Goal: Check status: Check status

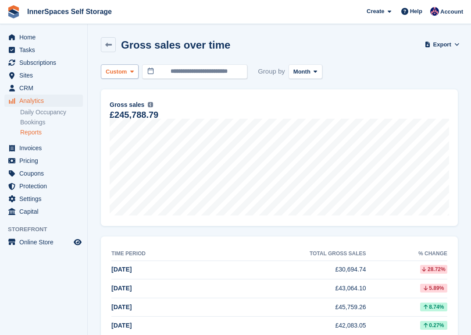
scroll to position [1127, 0]
click at [35, 84] on span "CRM" at bounding box center [45, 88] width 53 height 12
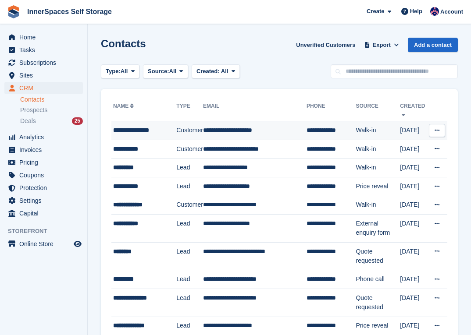
click at [148, 131] on div "**********" at bounding box center [144, 130] width 63 height 9
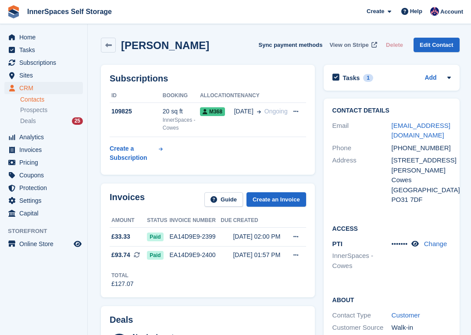
click at [336, 46] on span "View on Stripe" at bounding box center [348, 45] width 39 height 9
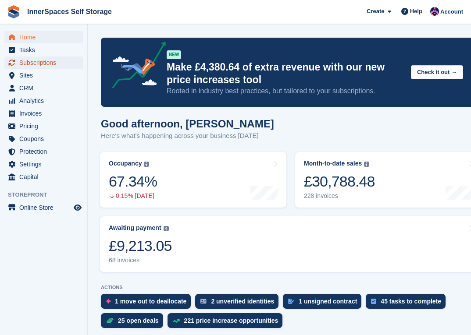
click at [48, 63] on span "Subscriptions" at bounding box center [45, 63] width 53 height 12
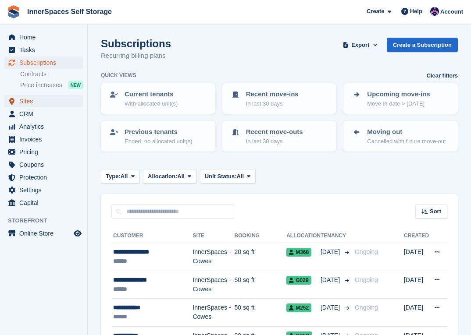
click at [31, 103] on span "Sites" at bounding box center [45, 101] width 53 height 12
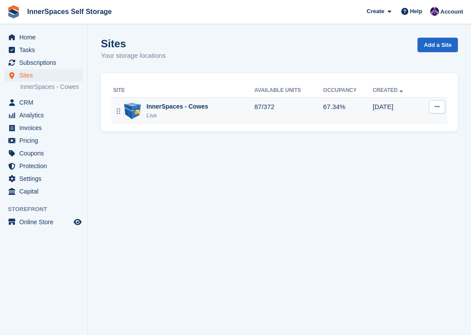
click at [171, 106] on div "InnerSpaces - Cowes" at bounding box center [177, 106] width 62 height 9
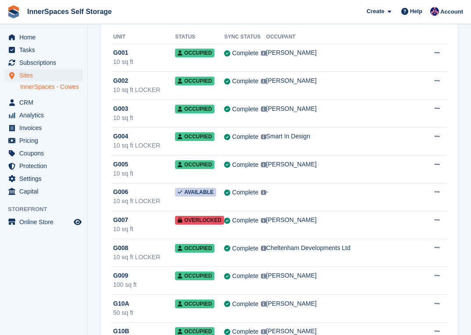
scroll to position [79, 0]
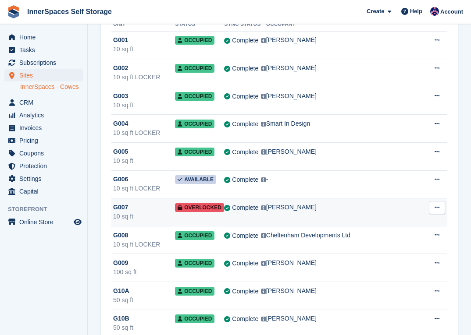
click at [152, 210] on div "G007" at bounding box center [144, 207] width 62 height 9
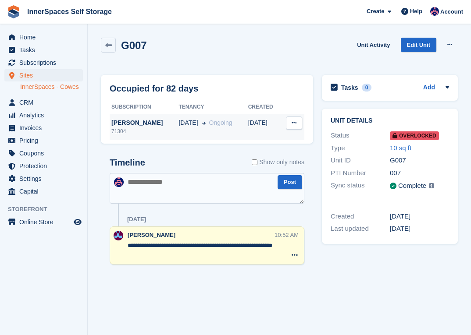
click at [179, 122] on span "[DATE]" at bounding box center [187, 122] width 19 height 9
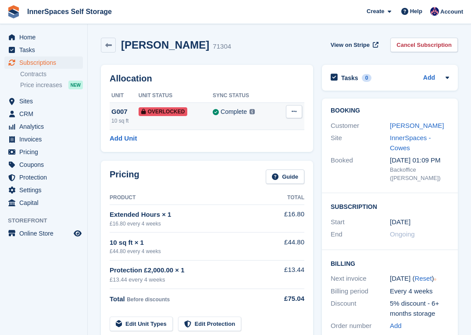
scroll to position [8, 0]
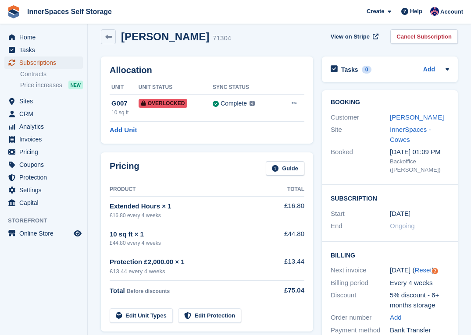
click at [40, 64] on span "Subscriptions" at bounding box center [45, 63] width 53 height 12
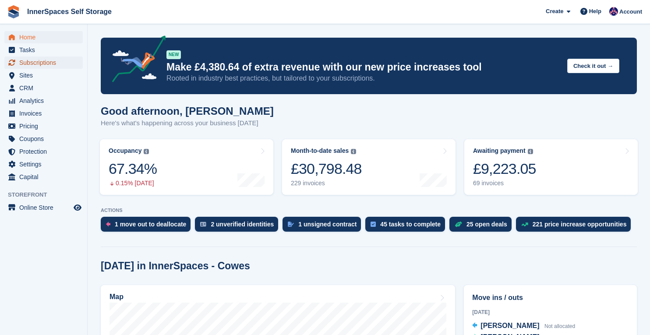
click at [37, 61] on span "Subscriptions" at bounding box center [45, 63] width 53 height 12
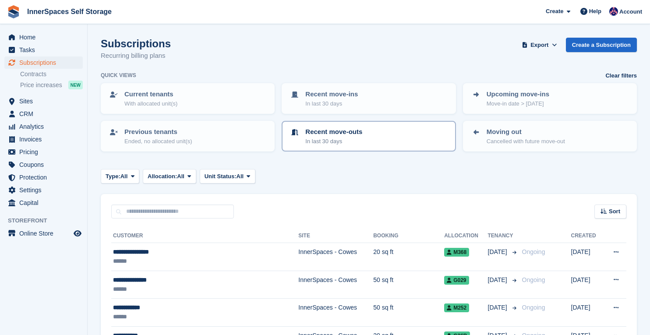
click at [416, 131] on div "Recent move-outs In last 30 days" at bounding box center [369, 136] width 158 height 18
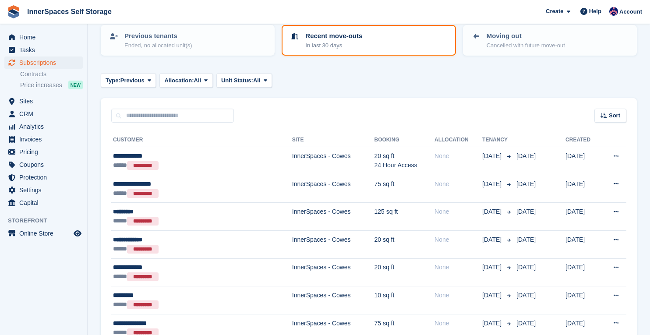
scroll to position [33, 0]
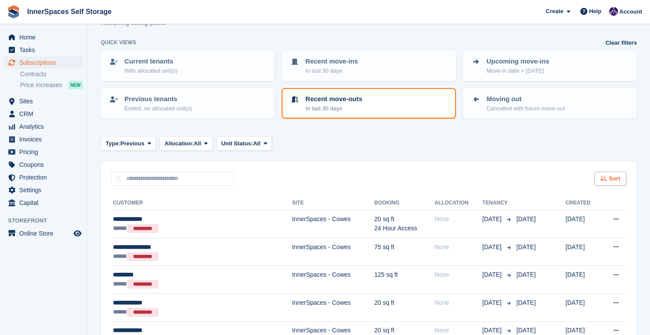
click at [606, 181] on icon at bounding box center [604, 179] width 7 height 6
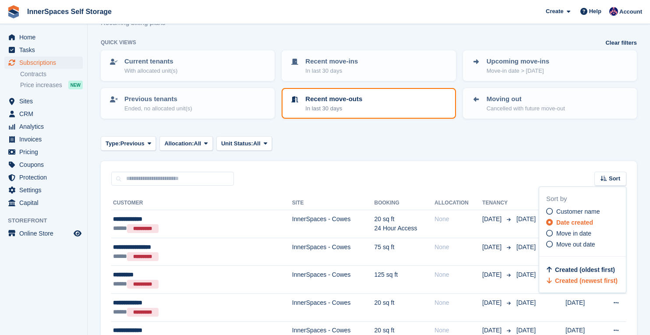
click at [574, 138] on div "Type: Previous All Upcoming Previous Active Ending Allocation: All All Allocate…" at bounding box center [369, 143] width 536 height 14
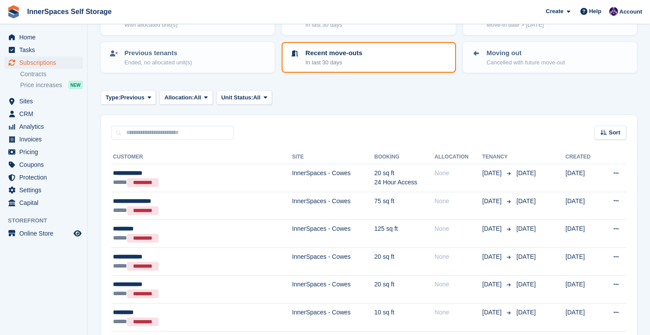
scroll to position [85, 0]
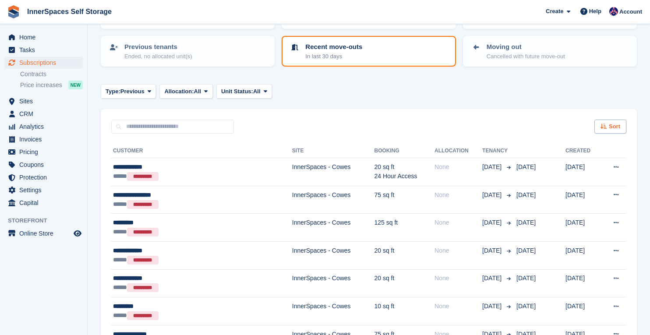
click at [599, 130] on div "Sort" at bounding box center [611, 127] width 32 height 14
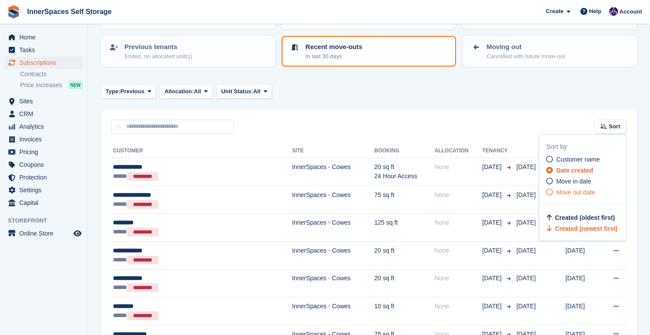
click at [586, 193] on span "Move out date" at bounding box center [575, 192] width 39 height 7
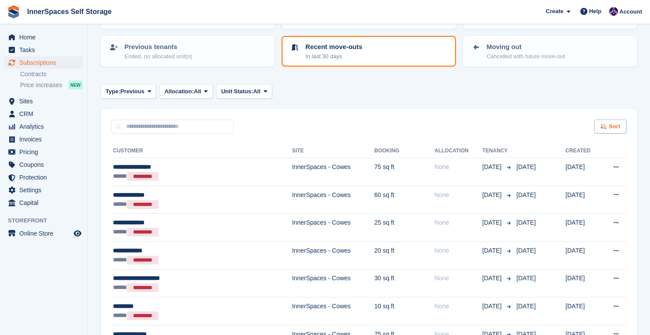
click at [602, 122] on div "Sort" at bounding box center [611, 127] width 32 height 14
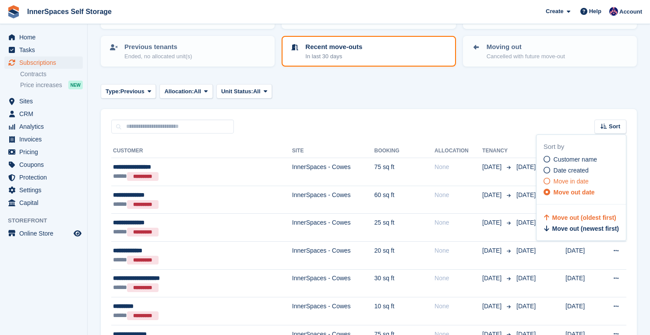
click at [579, 180] on span "Move in date" at bounding box center [571, 181] width 35 height 7
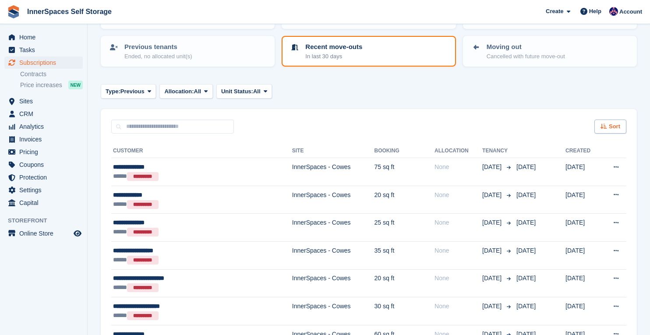
click at [610, 123] on span "Sort" at bounding box center [614, 126] width 11 height 9
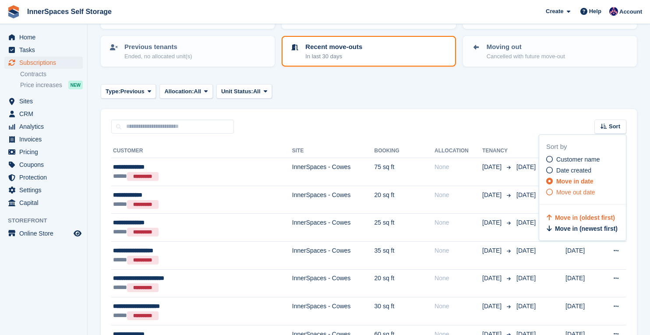
click at [588, 195] on span "Move out date" at bounding box center [575, 192] width 39 height 7
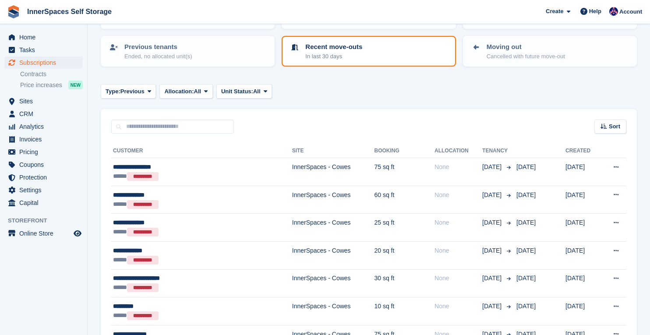
click at [606, 117] on div "Sort Sort by Customer name Date created Move in date Move out date Move out (ol…" at bounding box center [369, 121] width 536 height 25
click at [606, 120] on div "Sort" at bounding box center [611, 127] width 32 height 14
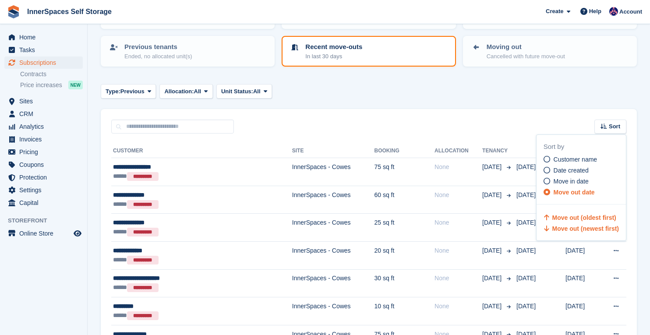
click at [592, 231] on span "Move out (newest first)" at bounding box center [586, 228] width 67 height 7
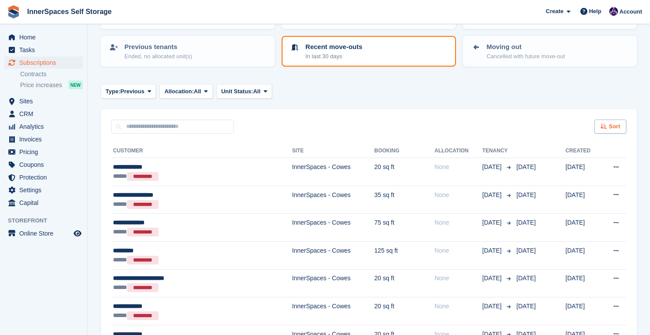
click at [607, 129] on div "Sort" at bounding box center [611, 127] width 32 height 14
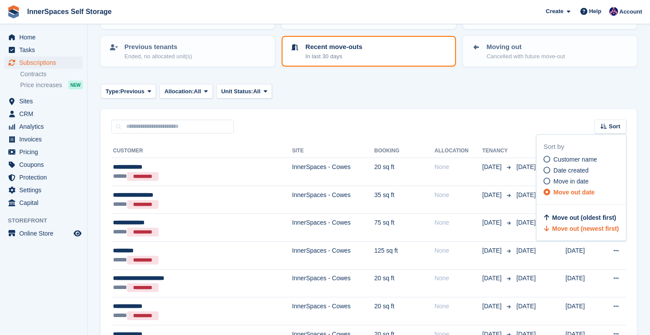
click at [582, 131] on div "Sort Sort by Customer name Date created Move in date Move out date Move out (ol…" at bounding box center [369, 121] width 536 height 25
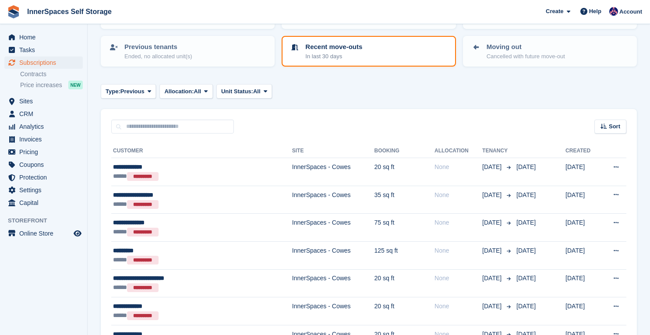
click at [383, 56] on div "Recent move-outs In last 30 days" at bounding box center [369, 51] width 158 height 18
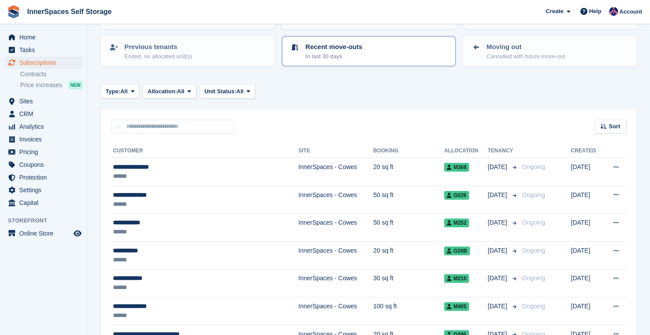
click at [383, 52] on div "Recent move-outs In last 30 days" at bounding box center [369, 51] width 158 height 18
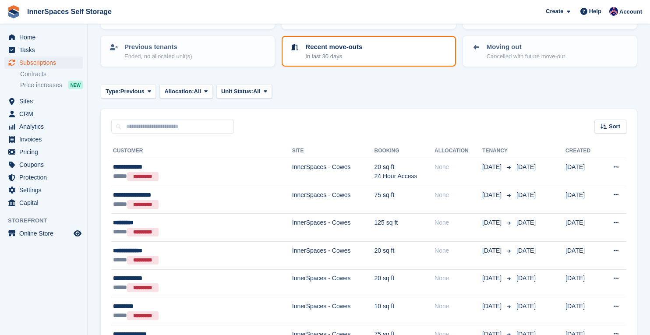
click at [393, 51] on div "Recent move-outs In last 30 days" at bounding box center [369, 51] width 158 height 18
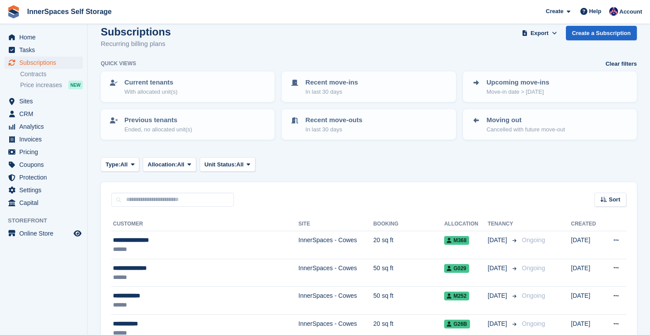
scroll to position [7, 0]
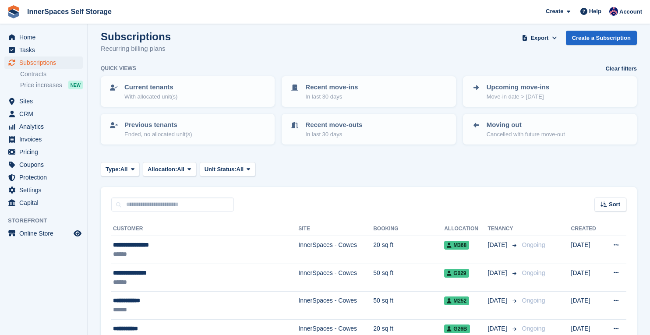
click at [609, 197] on div "Sort Sort by Customer name Date created Move in date Move out date Created (old…" at bounding box center [369, 199] width 536 height 25
click at [609, 200] on span "Sort" at bounding box center [614, 204] width 11 height 9
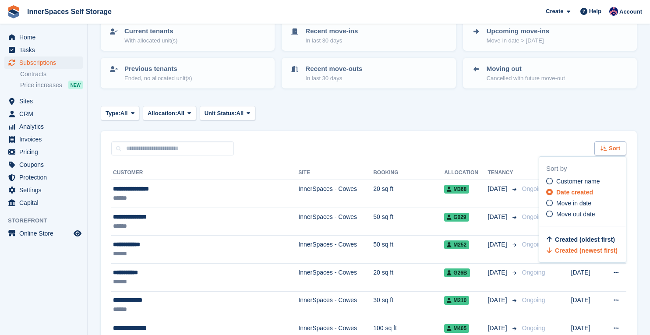
scroll to position [67, 0]
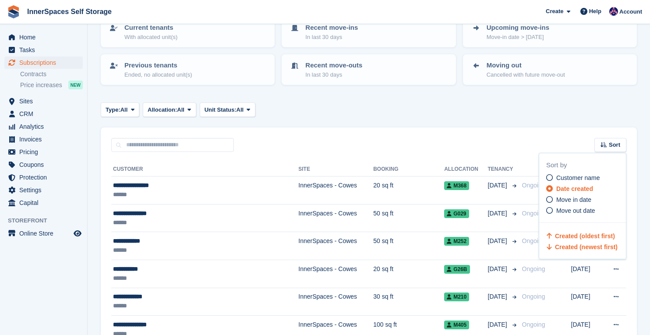
click at [597, 234] on span "Created (oldest first)" at bounding box center [585, 236] width 60 height 7
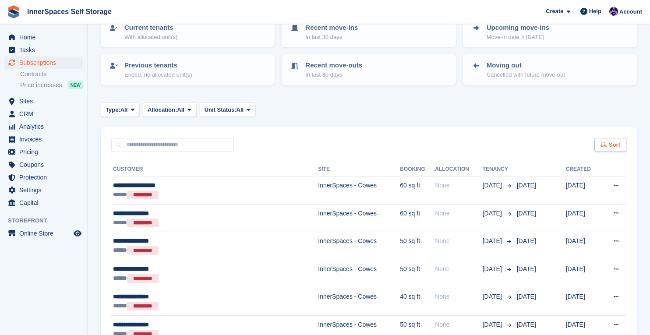
click at [607, 140] on div "Sort" at bounding box center [611, 145] width 32 height 14
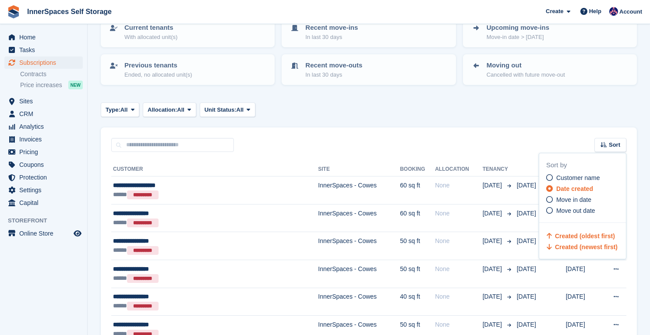
click at [601, 245] on span "Created (newest first)" at bounding box center [586, 247] width 63 height 7
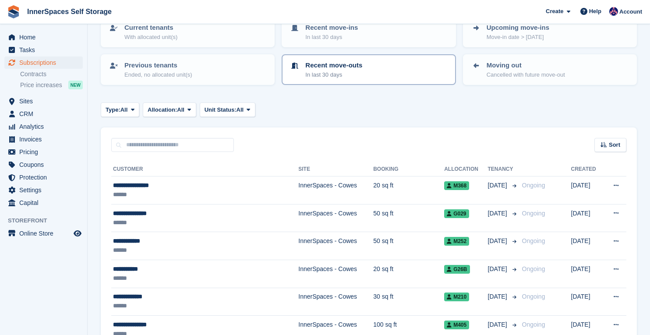
click at [407, 67] on div "Recent move-outs In last 30 days" at bounding box center [369, 69] width 158 height 18
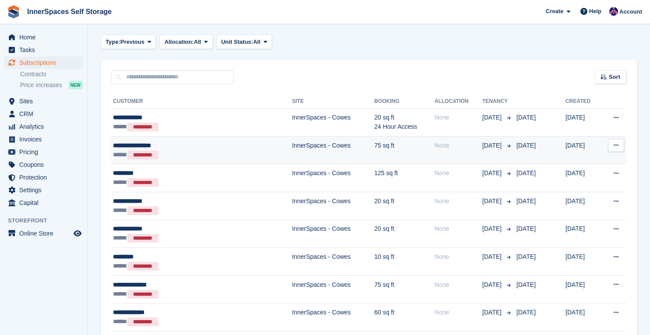
scroll to position [109, 0]
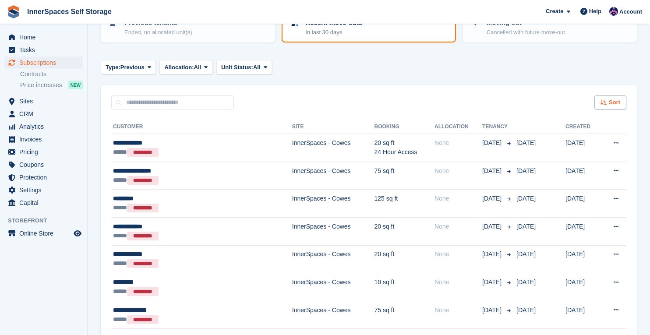
click at [613, 106] on span "Sort" at bounding box center [614, 102] width 11 height 9
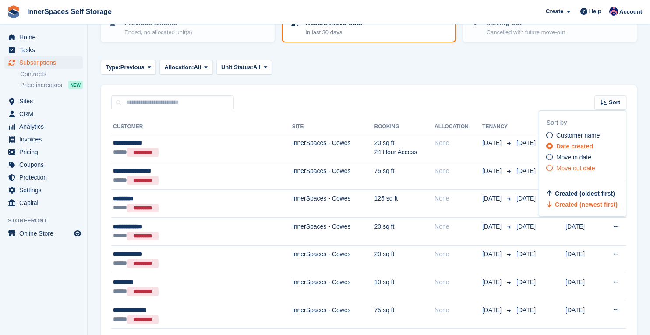
click at [584, 165] on span "Move out date" at bounding box center [575, 168] width 39 height 7
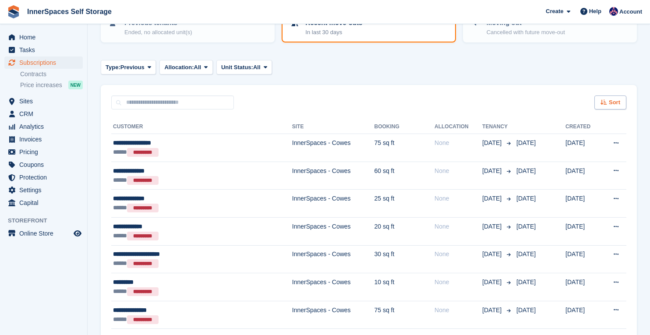
click at [613, 104] on span "Sort" at bounding box center [614, 102] width 11 height 9
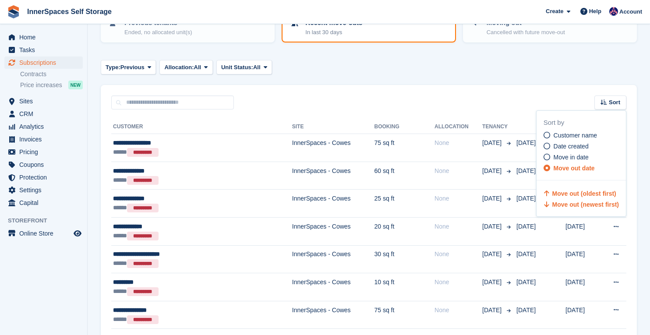
click at [598, 205] on span "Move out (newest first)" at bounding box center [586, 204] width 67 height 7
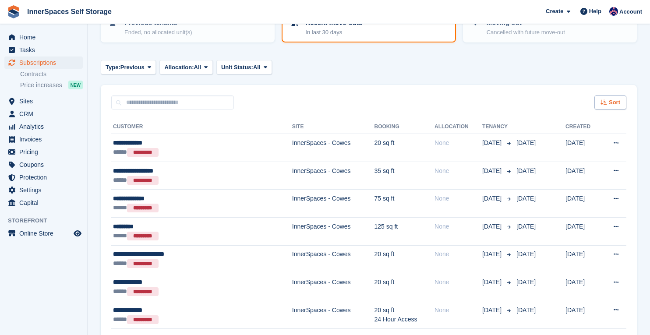
click at [606, 103] on icon at bounding box center [604, 102] width 7 height 6
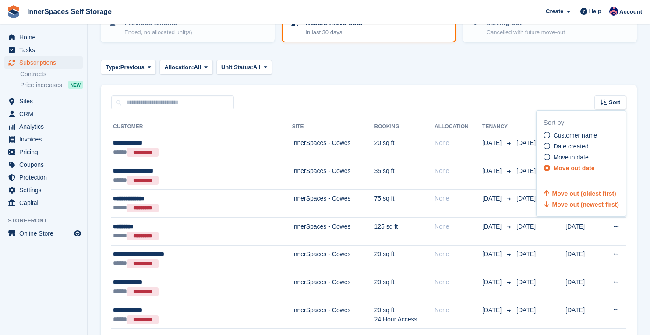
click at [603, 194] on span "Move out (oldest first)" at bounding box center [585, 193] width 64 height 7
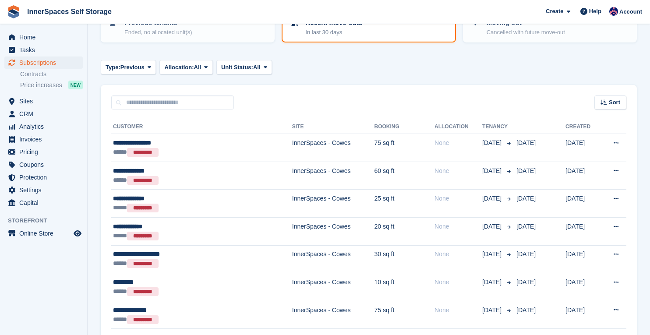
click at [574, 82] on turbo-frame "Subscriptions Recurring billing plans Export Export Subscriptions Export a CSV …" at bounding box center [369, 242] width 536 height 626
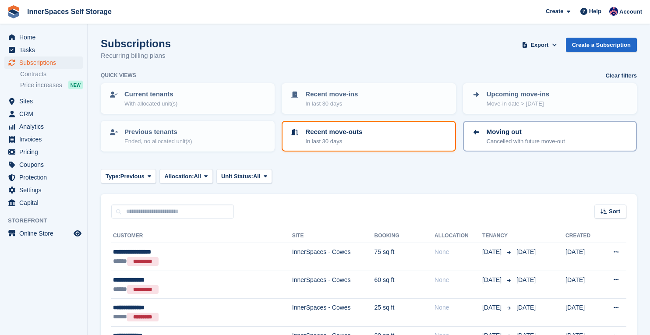
click at [464, 138] on link "Moving out Cancelled with future move-out" at bounding box center [550, 136] width 172 height 29
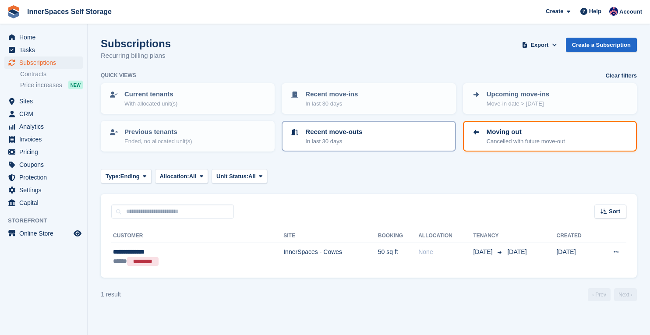
click at [384, 132] on div "Recent move-outs In last 30 days" at bounding box center [369, 136] width 158 height 18
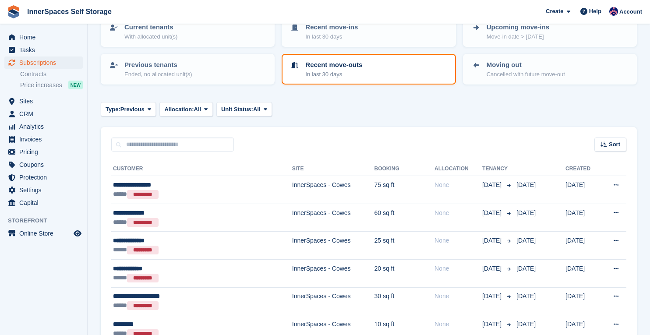
scroll to position [65, 0]
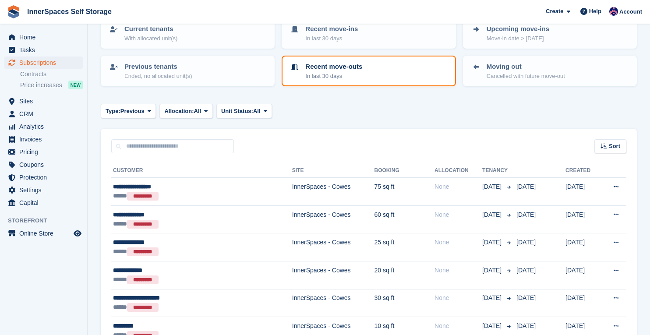
click at [609, 149] on span "Sort" at bounding box center [614, 146] width 11 height 9
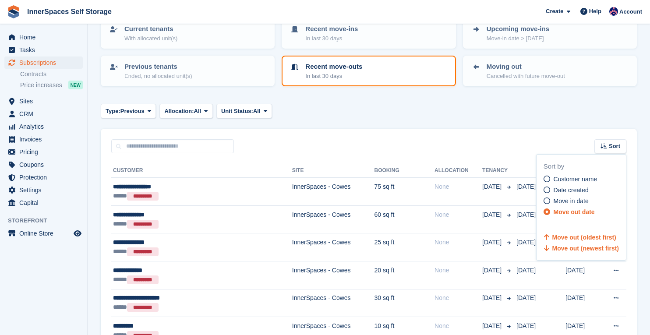
click at [582, 249] on span "Move out (newest first)" at bounding box center [586, 248] width 67 height 7
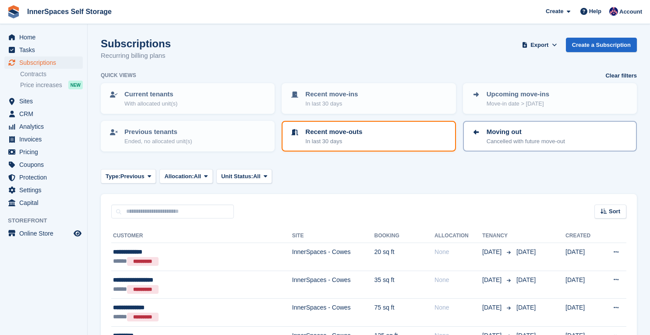
click at [504, 139] on p "Cancelled with future move-out" at bounding box center [526, 141] width 78 height 9
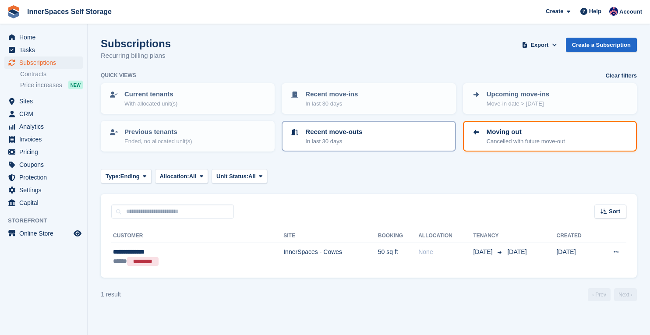
click at [408, 134] on div "Recent move-outs In last 30 days" at bounding box center [369, 136] width 158 height 18
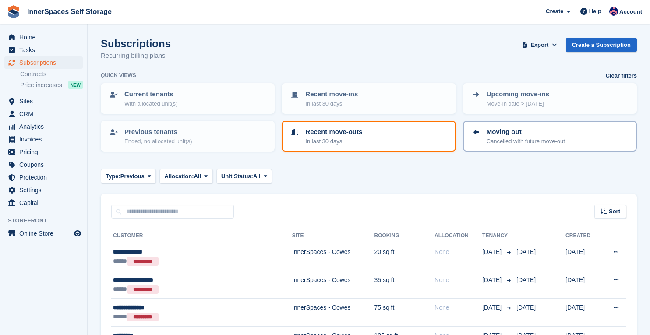
click at [509, 134] on p "Moving out" at bounding box center [526, 132] width 78 height 10
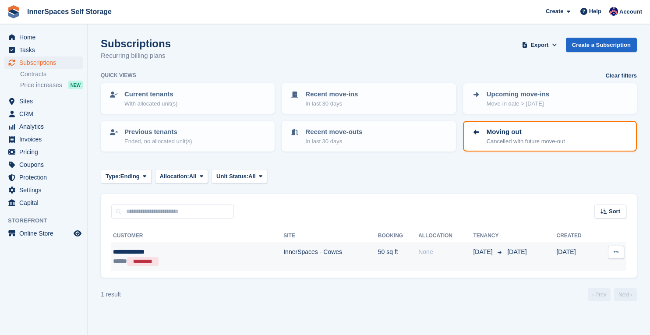
click at [620, 254] on button at bounding box center [616, 252] width 16 height 13
click at [507, 249] on span "23 Sep" at bounding box center [516, 251] width 19 height 7
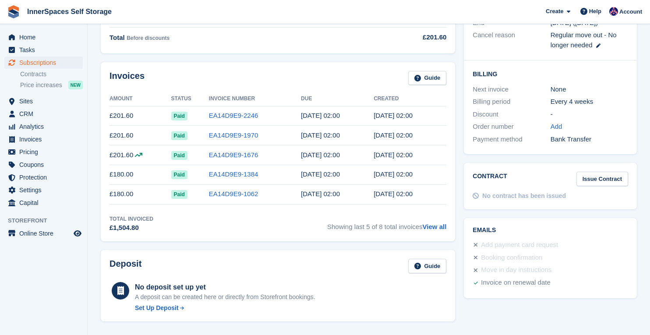
scroll to position [201, 0]
